Goal: Task Accomplishment & Management: Use online tool/utility

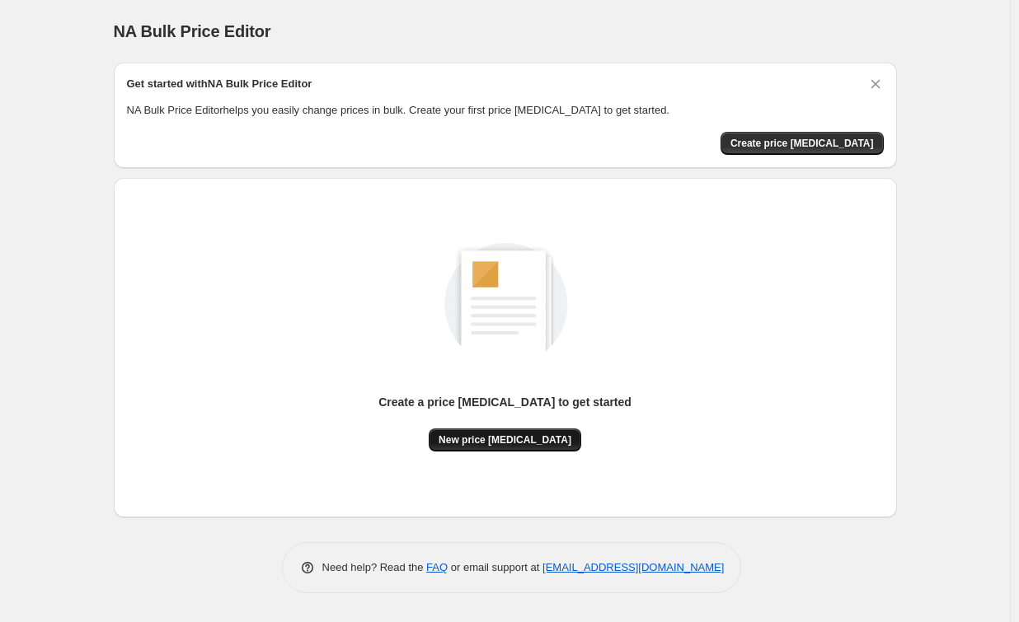
click at [506, 439] on span "New price [MEDICAL_DATA]" at bounding box center [504, 440] width 133 height 13
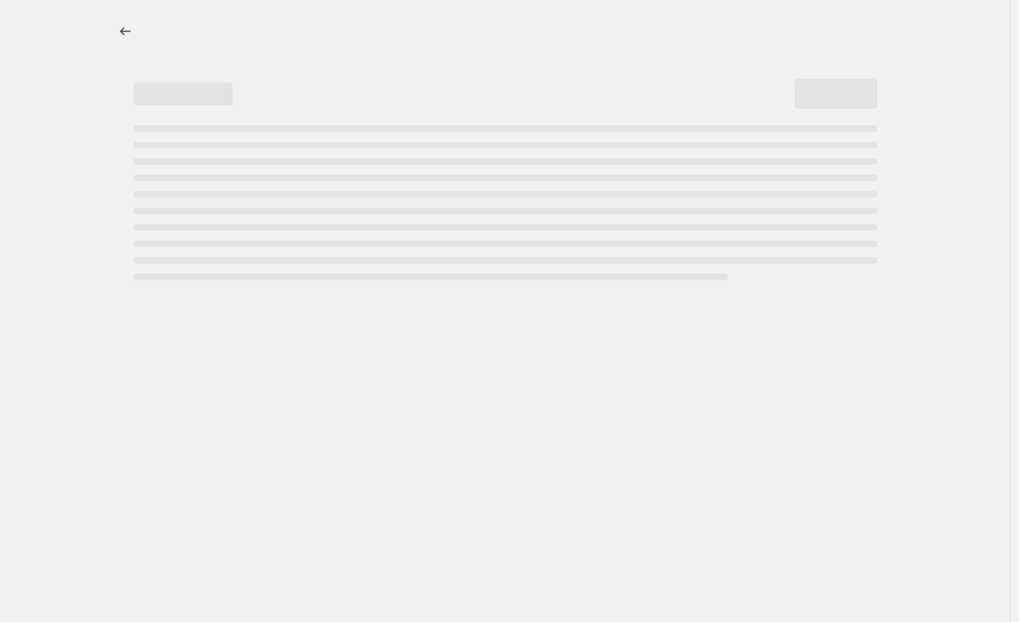
select select "percentage"
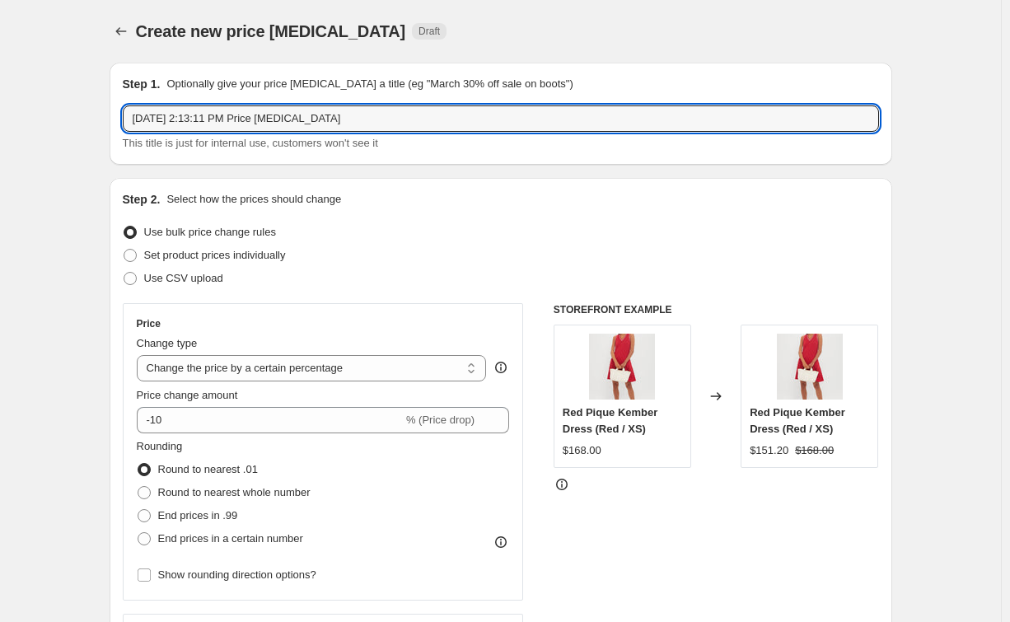
drag, startPoint x: 353, startPoint y: 121, endPoint x: -12, endPoint y: 144, distance: 365.0
click at [0, 144] on html "Home Settings Plans Skip to content Create new price change job. This page is r…" at bounding box center [505, 311] width 1010 height 622
type input "25% OFF"
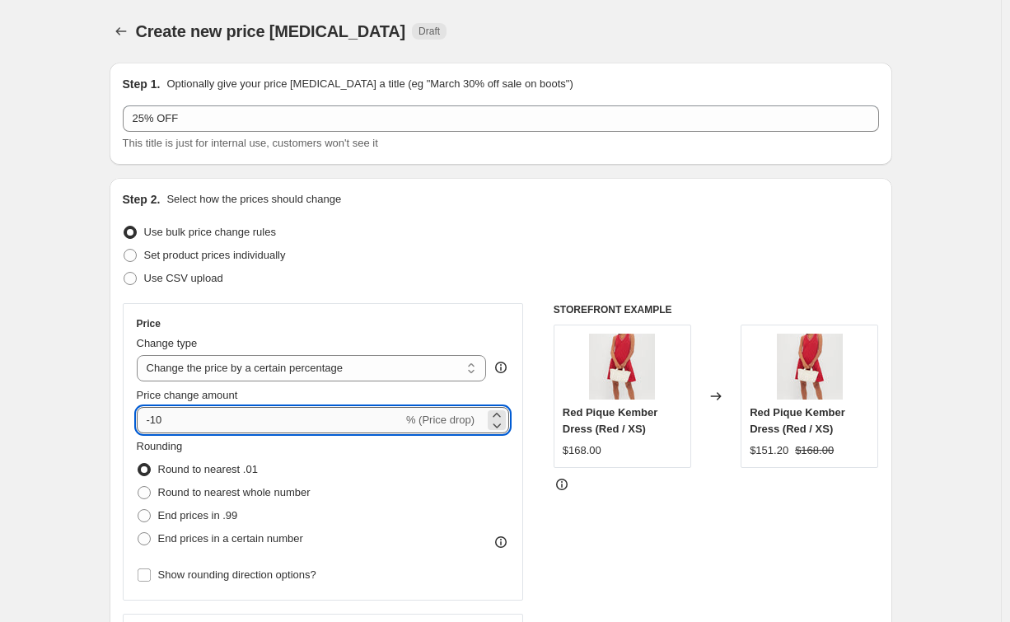
drag, startPoint x: 248, startPoint y: 427, endPoint x: 155, endPoint y: 430, distance: 93.2
click at [155, 430] on input "-10" at bounding box center [270, 420] width 266 height 26
type input "-25"
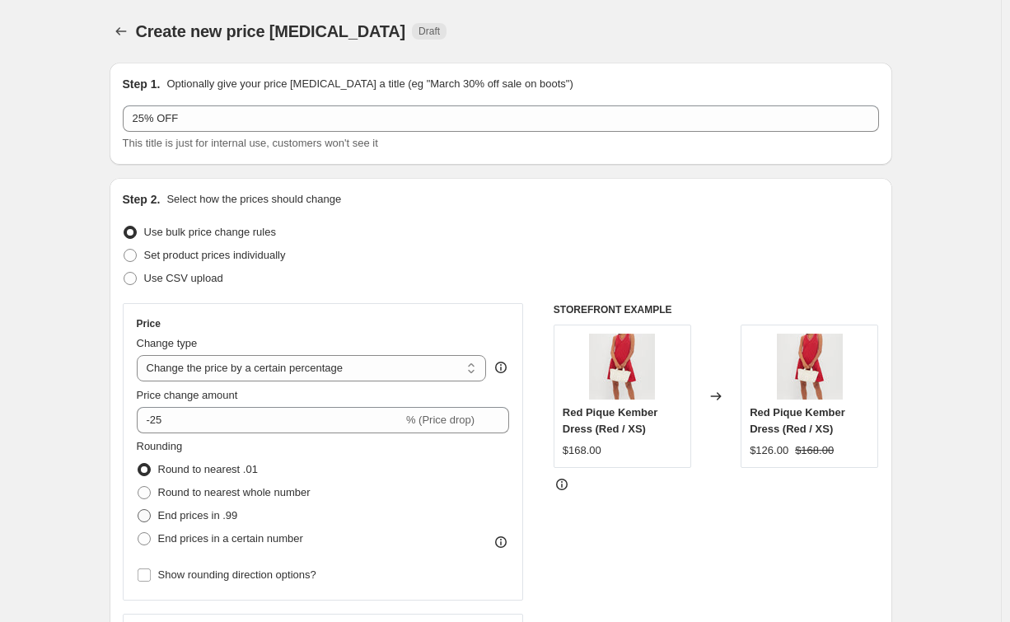
click at [223, 515] on span "End prices in .99" at bounding box center [198, 515] width 80 height 12
click at [138, 510] on input "End prices in .99" at bounding box center [138, 509] width 1 height 1
radio input "true"
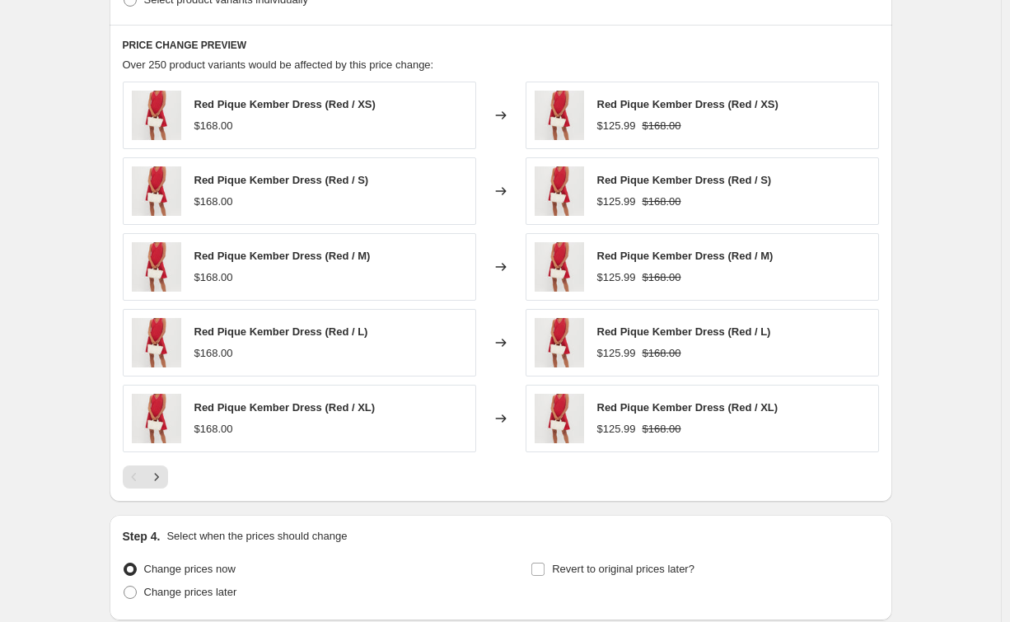
scroll to position [1021, 0]
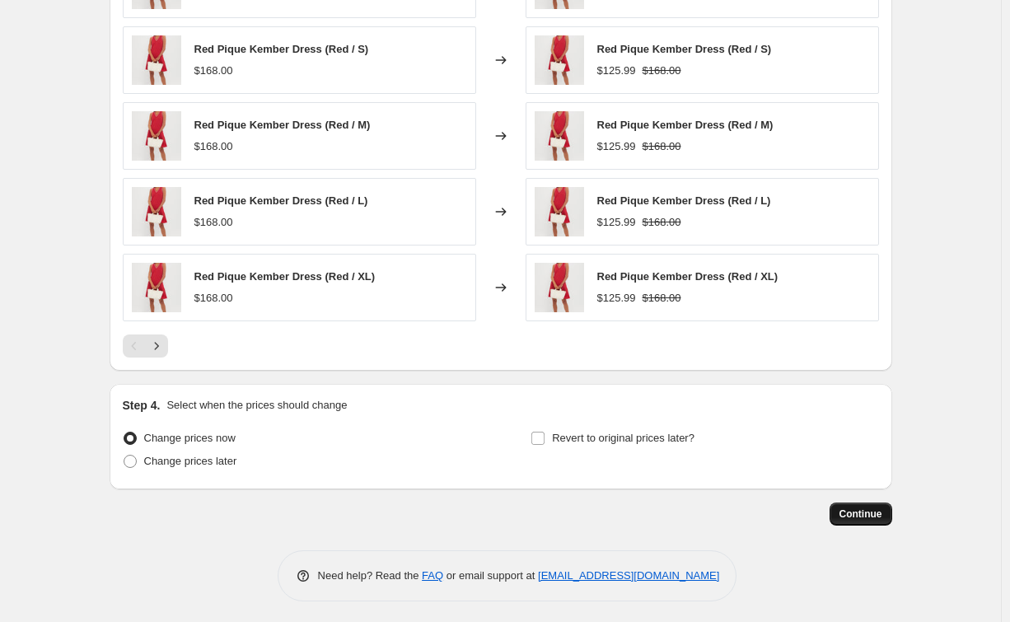
click at [883, 509] on span "Continue" at bounding box center [861, 514] width 43 height 13
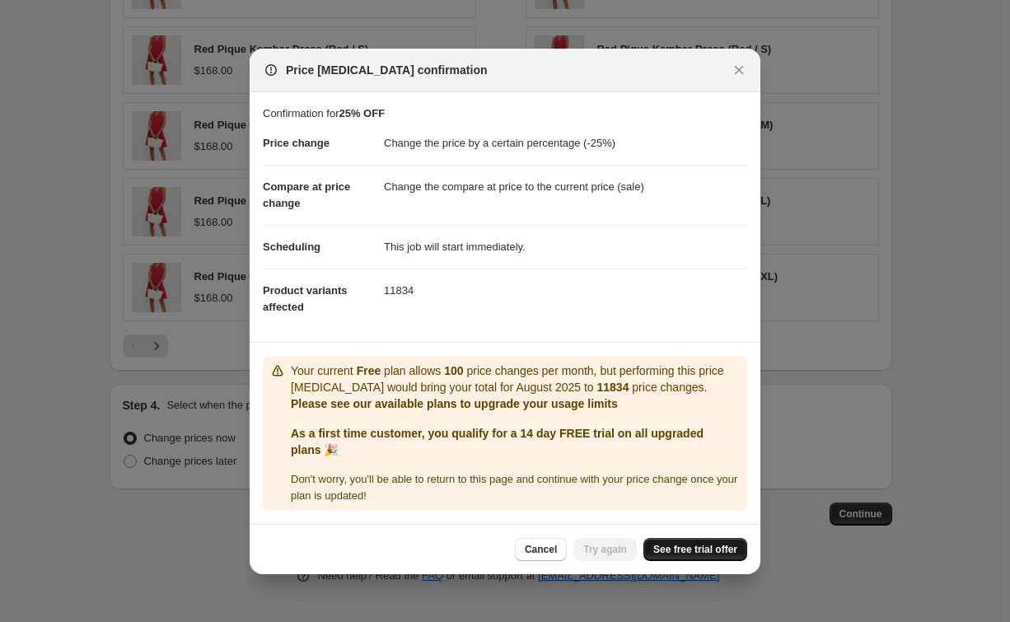
click at [692, 555] on link "See free trial offer" at bounding box center [696, 549] width 104 height 23
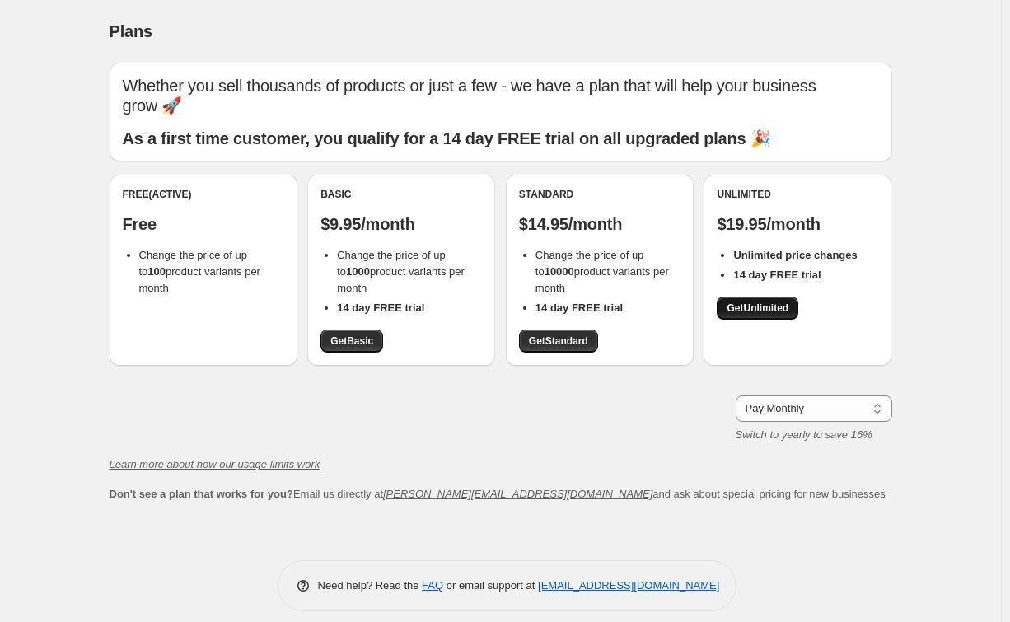
click at [745, 314] on span "Get Unlimited" at bounding box center [758, 308] width 62 height 13
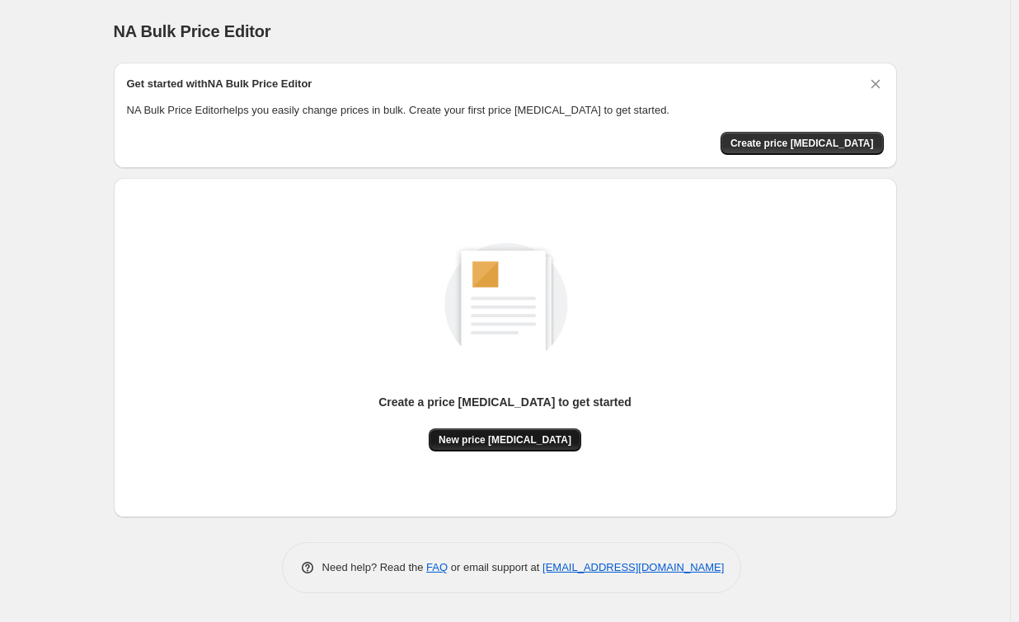
click at [477, 447] on button "New price [MEDICAL_DATA]" at bounding box center [505, 440] width 152 height 23
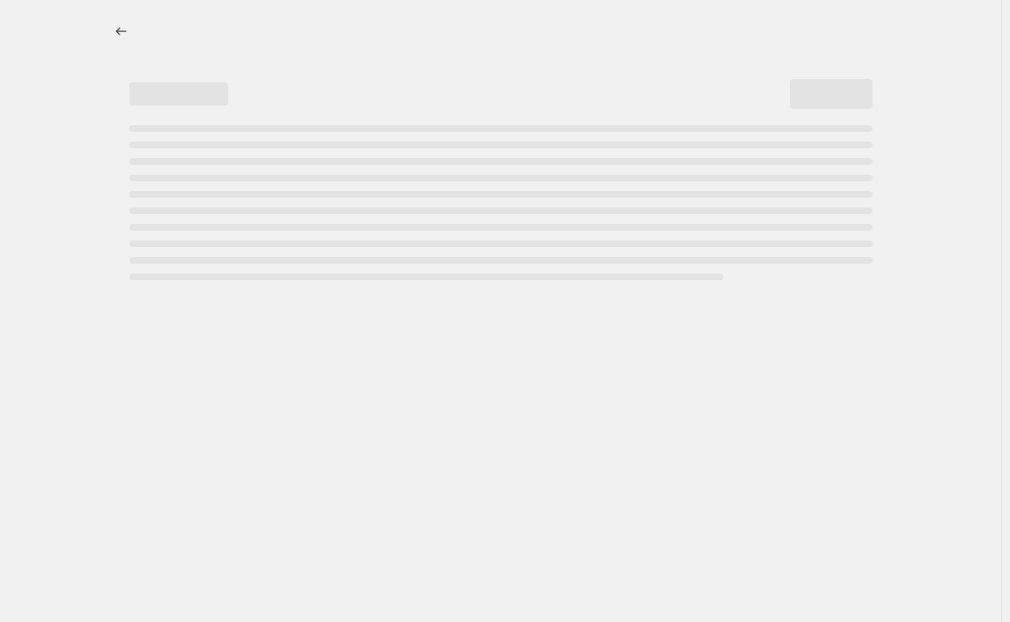
select select "percentage"
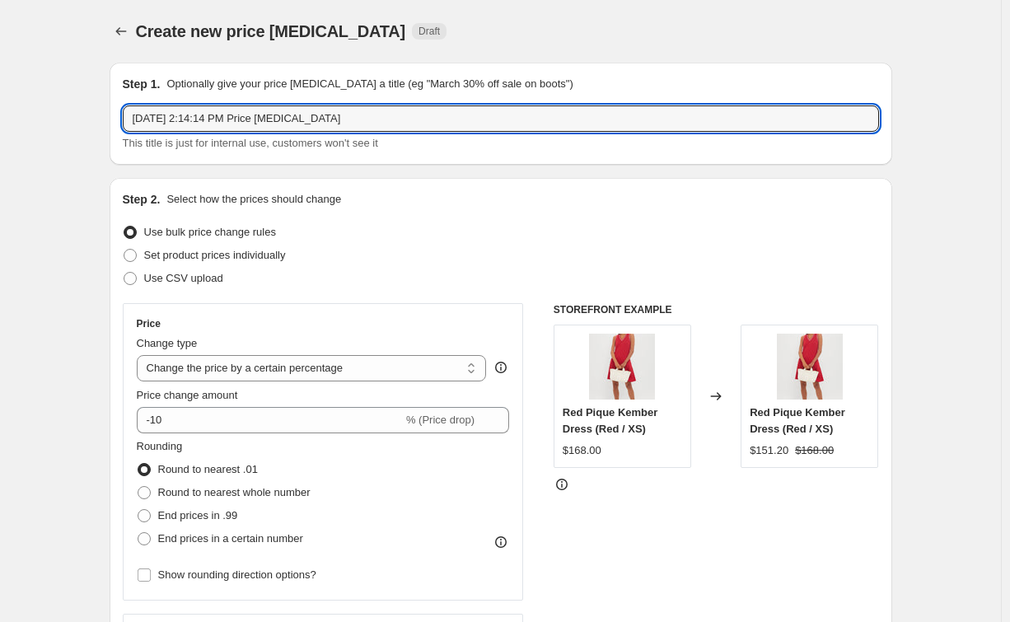
drag, startPoint x: 420, startPoint y: 121, endPoint x: 88, endPoint y: 129, distance: 331.4
type input "25% OFF"
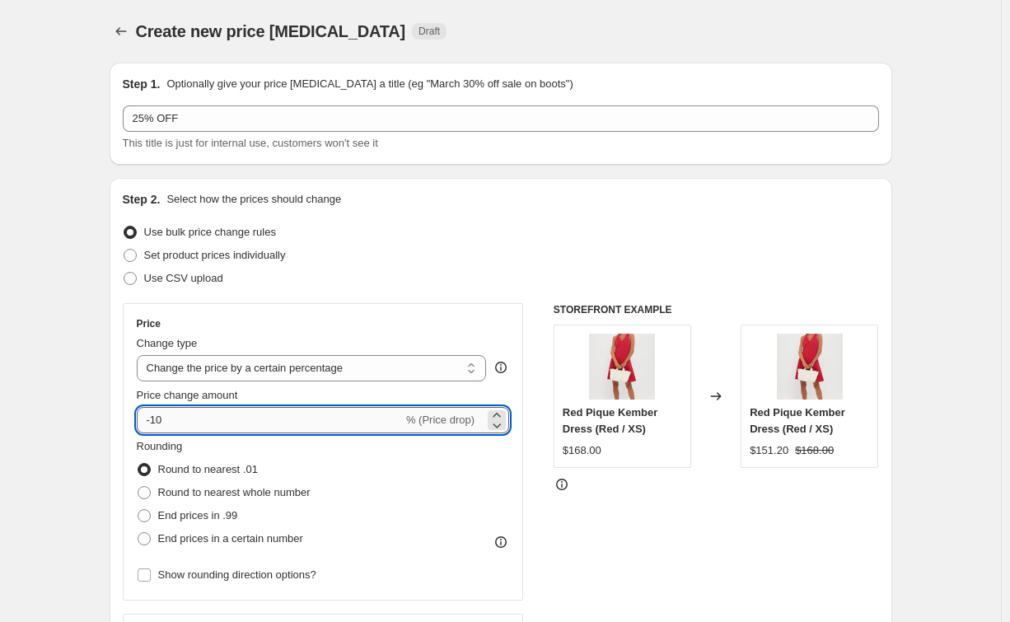
drag, startPoint x: 173, startPoint y: 421, endPoint x: 155, endPoint y: 429, distance: 19.9
click at [155, 429] on input "-10" at bounding box center [270, 420] width 266 height 26
type input "-25"
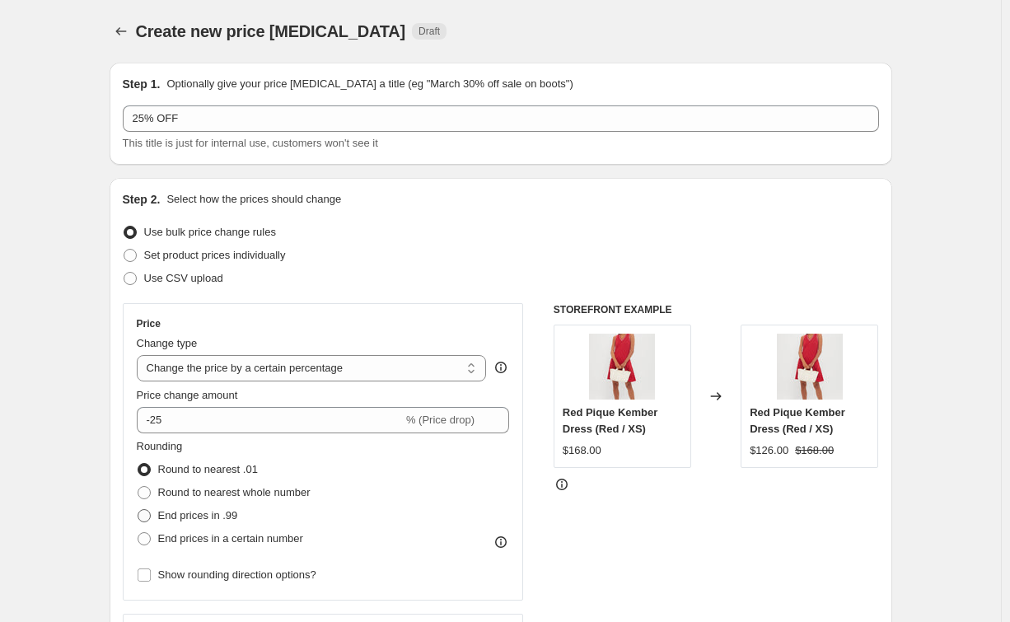
click at [191, 522] on span "End prices in .99" at bounding box center [198, 515] width 80 height 12
click at [138, 510] on input "End prices in .99" at bounding box center [138, 509] width 1 height 1
radio input "true"
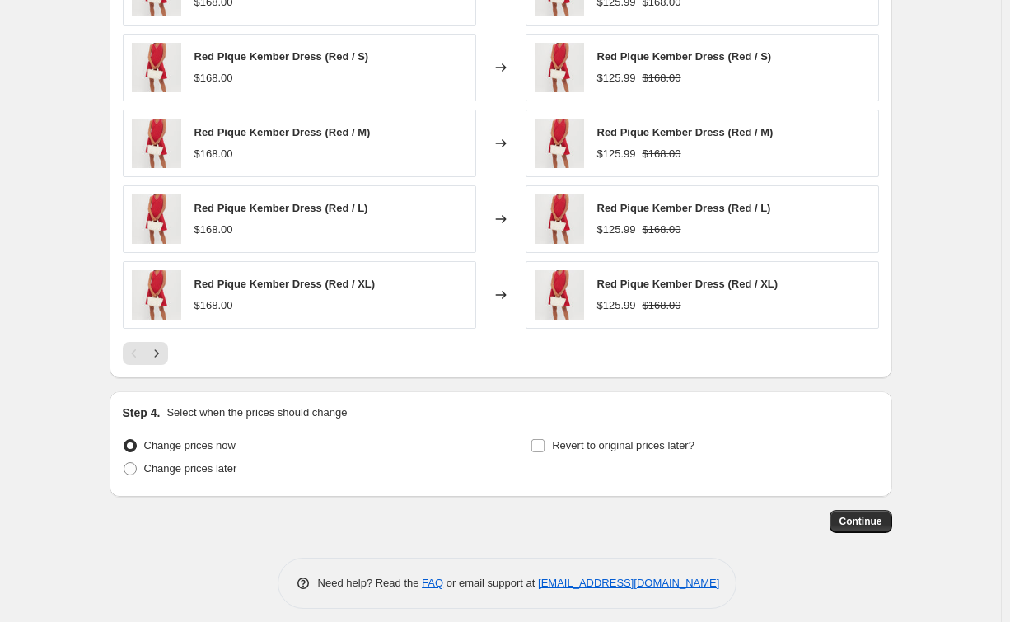
scroll to position [1021, 0]
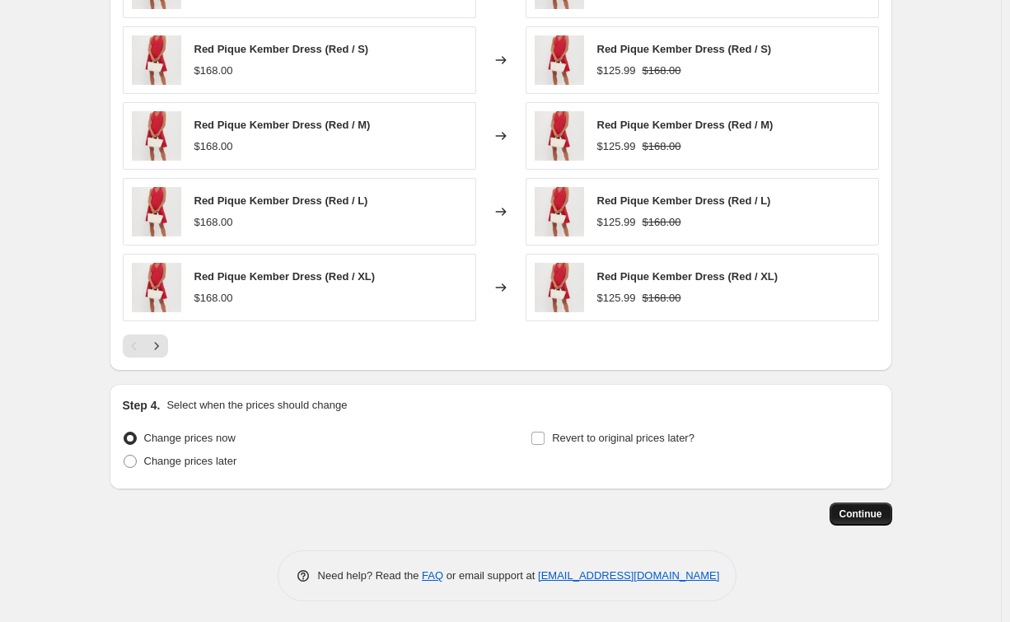
click at [857, 513] on span "Continue" at bounding box center [861, 514] width 43 height 13
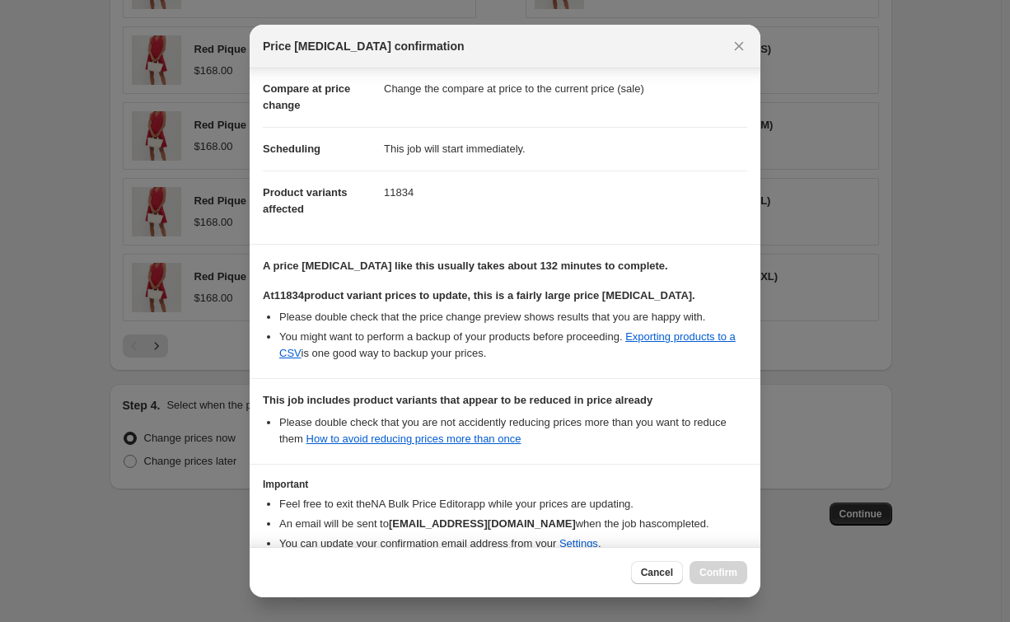
scroll to position [160, 0]
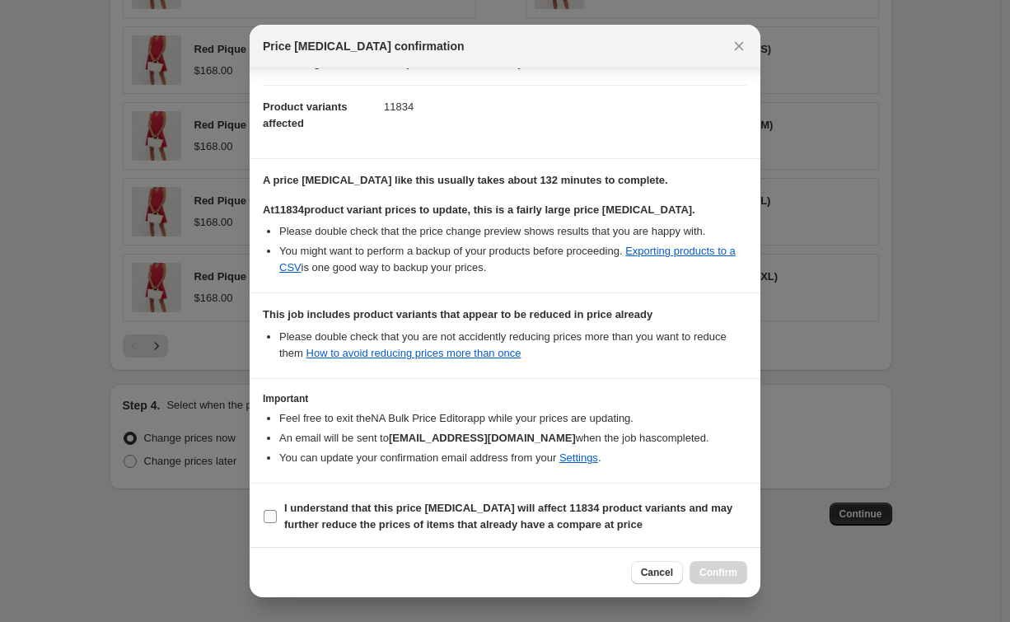
click at [371, 502] on b "I understand that this price [MEDICAL_DATA] will affect 11834 product variants …" at bounding box center [508, 516] width 448 height 29
click at [277, 510] on input "I understand that this price [MEDICAL_DATA] will affect 11834 product variants …" at bounding box center [270, 516] width 13 height 13
checkbox input "true"
click at [730, 578] on span "Confirm" at bounding box center [719, 572] width 38 height 13
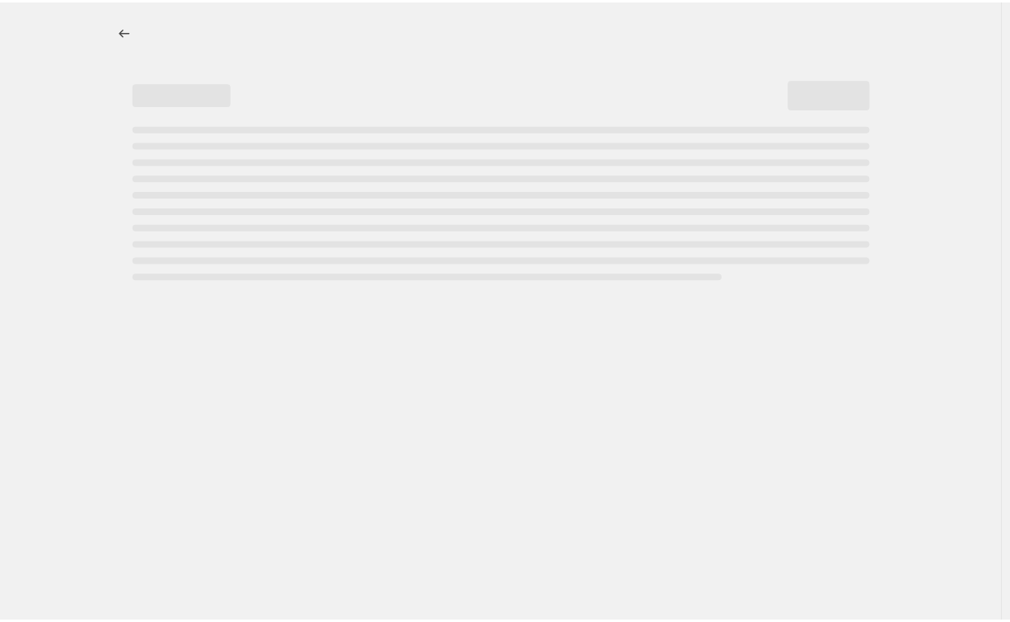
select select "percentage"
